Goal: Information Seeking & Learning: Learn about a topic

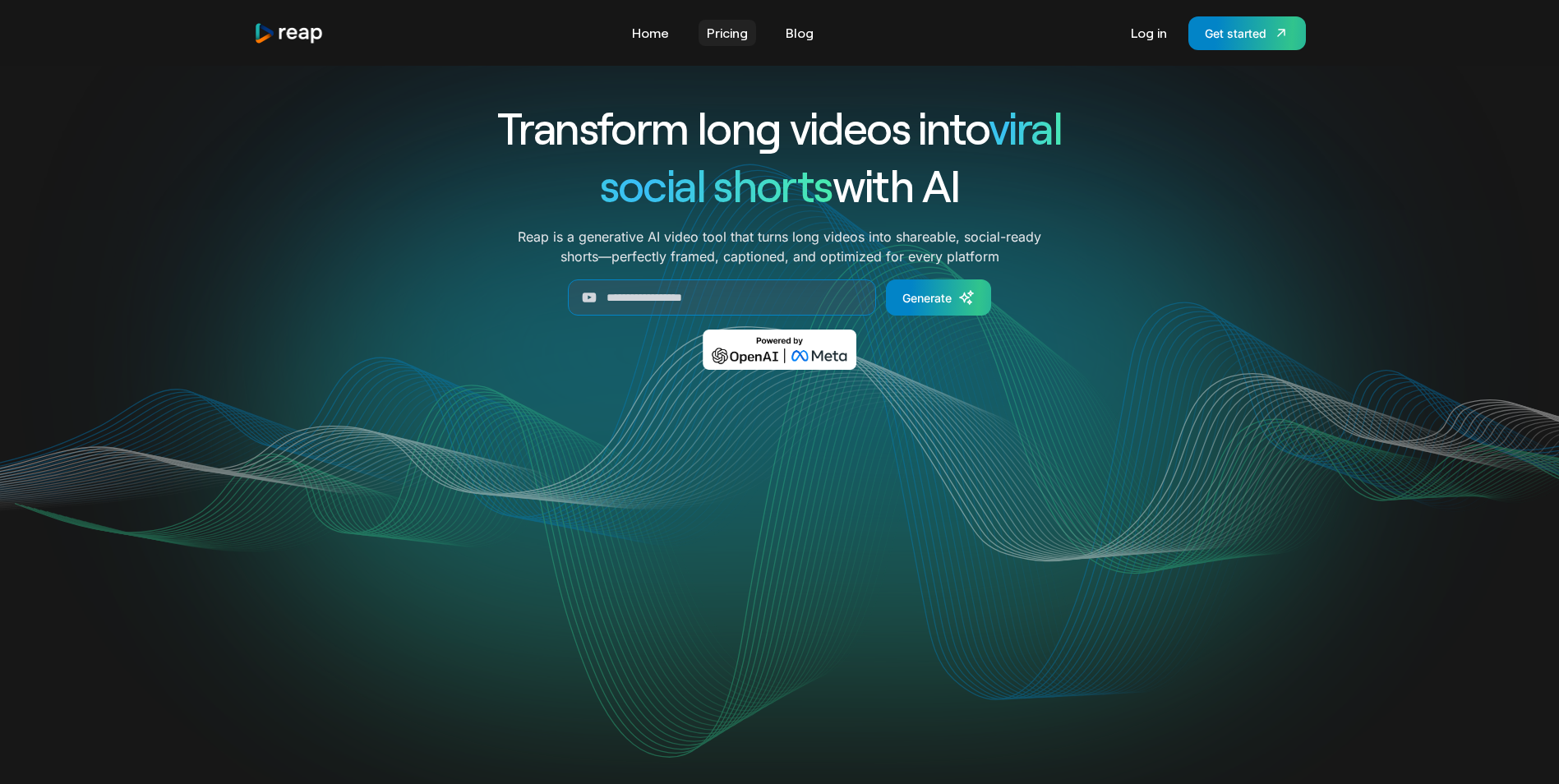
click at [720, 35] on link "Pricing" at bounding box center [727, 33] width 58 height 27
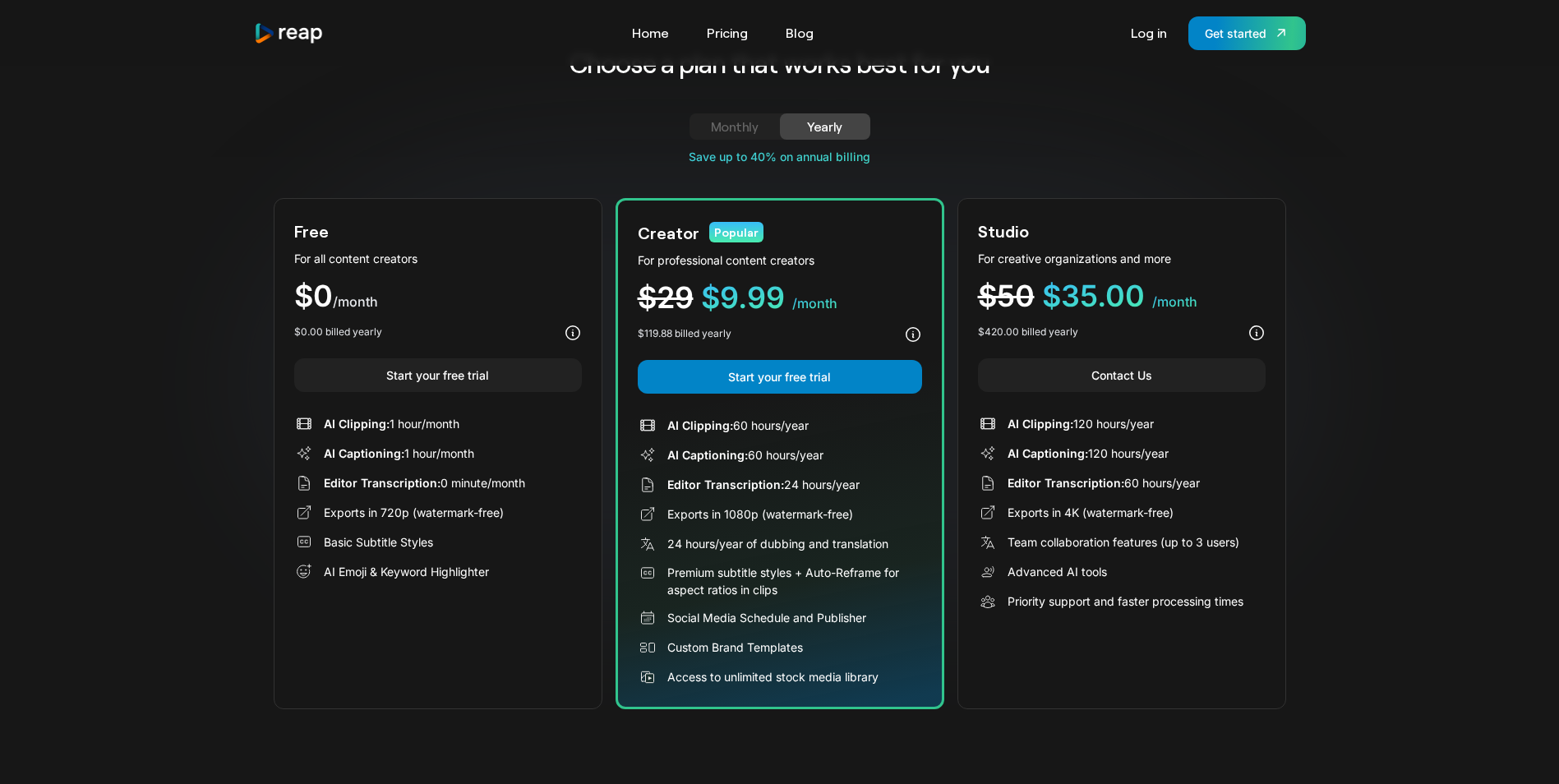
scroll to position [83, 0]
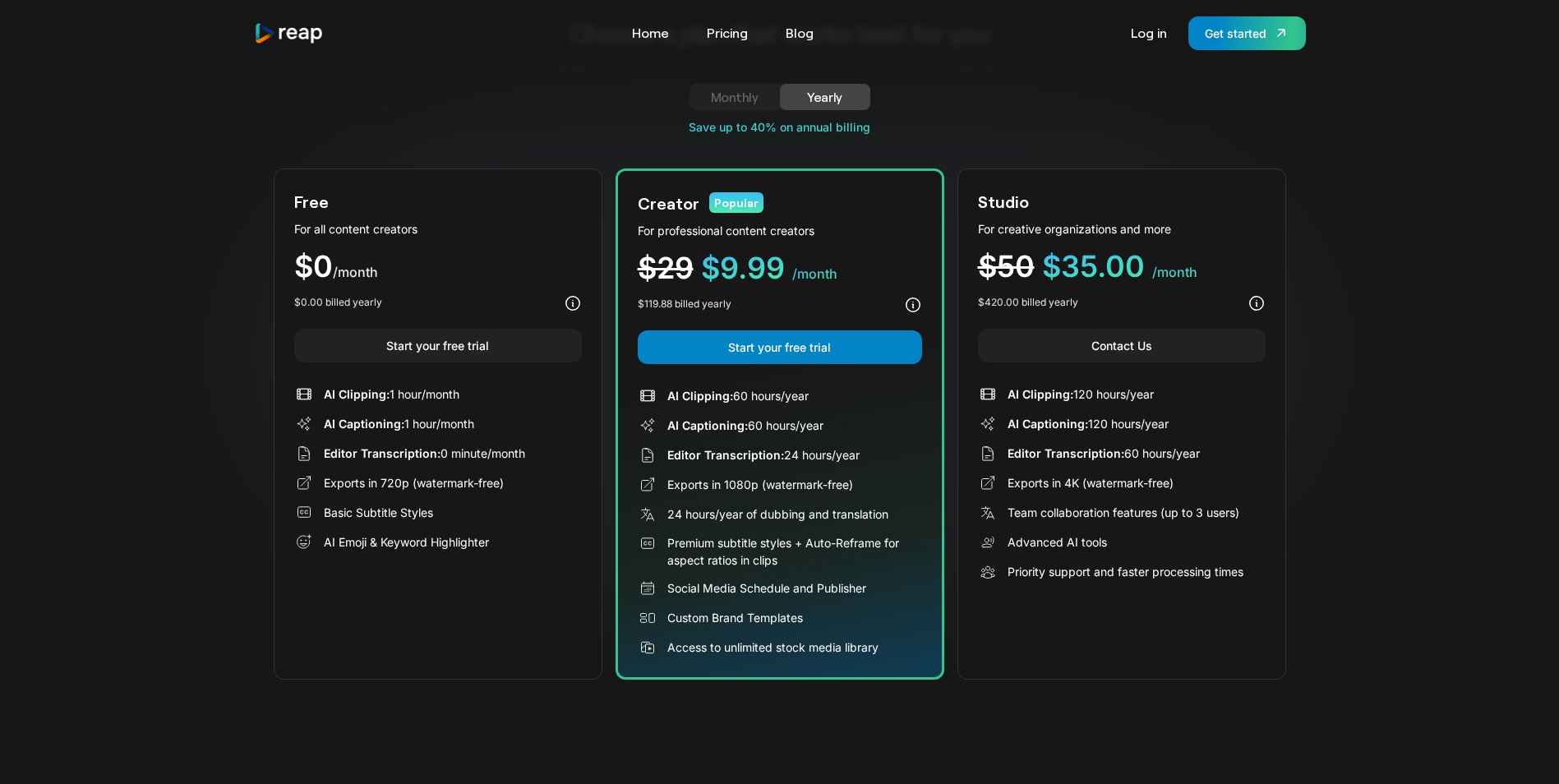
click at [748, 99] on div "Monthly" at bounding box center [734, 97] width 51 height 20
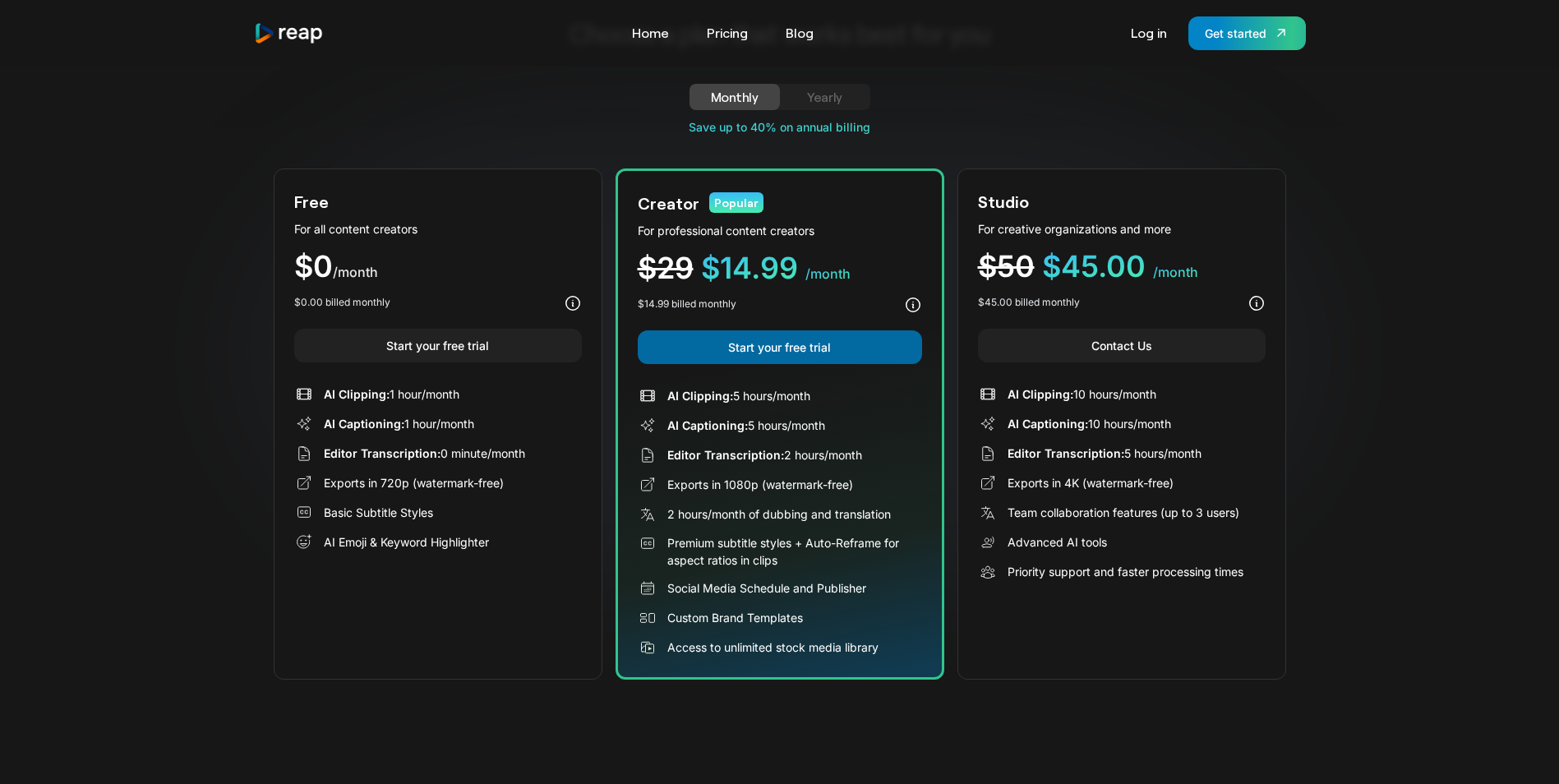
scroll to position [0, 0]
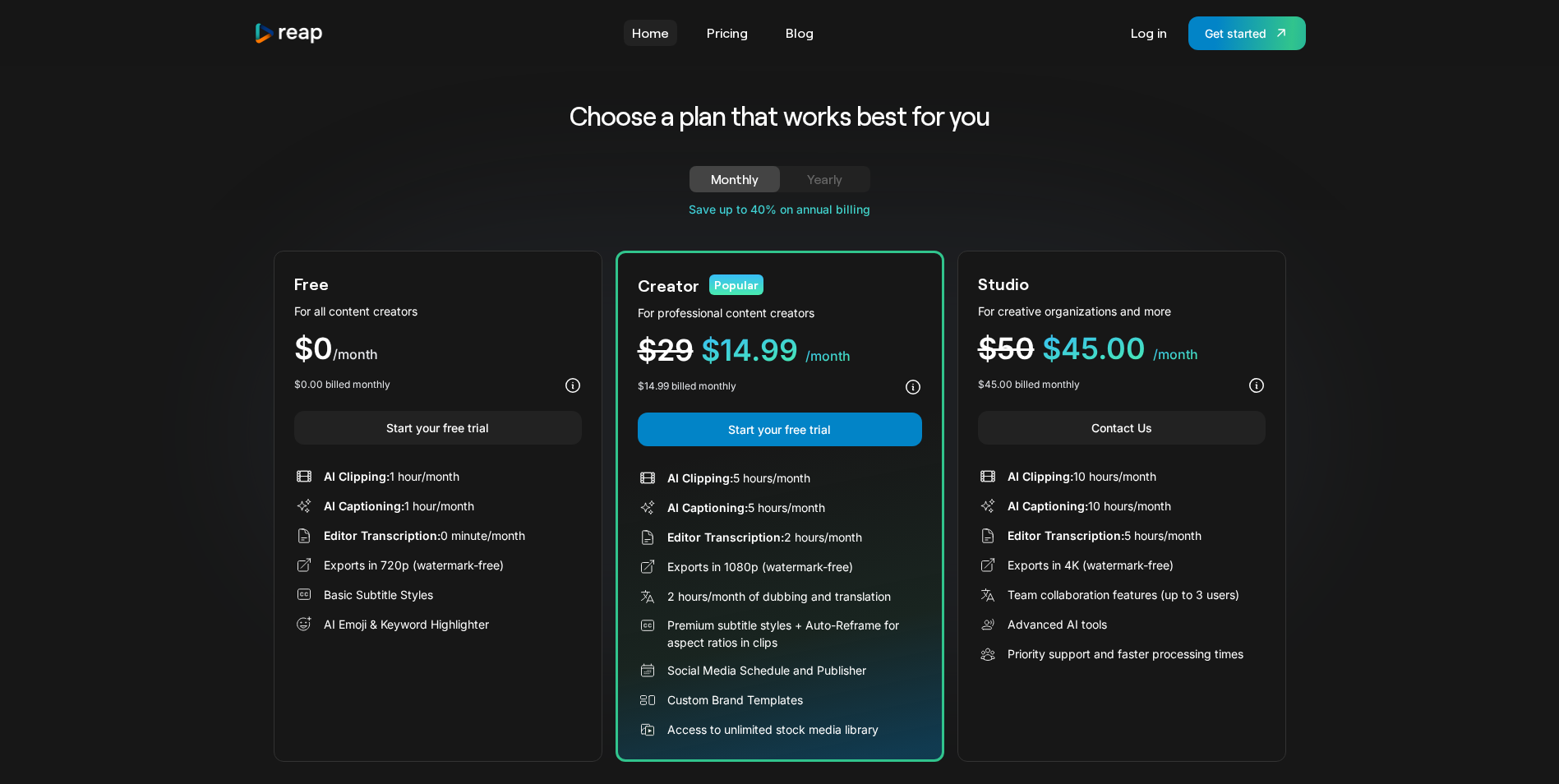
click at [655, 28] on link "Home" at bounding box center [650, 33] width 53 height 27
